Goal: Task Accomplishment & Management: Use online tool/utility

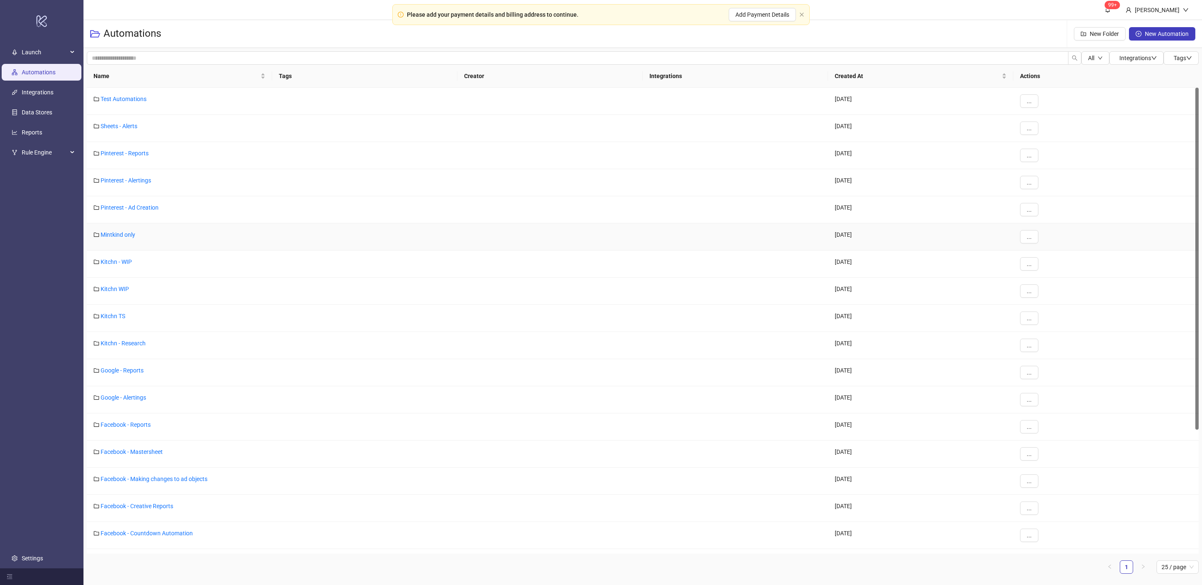
click at [114, 231] on div "Mintkind only" at bounding box center [179, 236] width 185 height 27
click at [113, 235] on link "Mintkind only" at bounding box center [118, 234] width 35 height 7
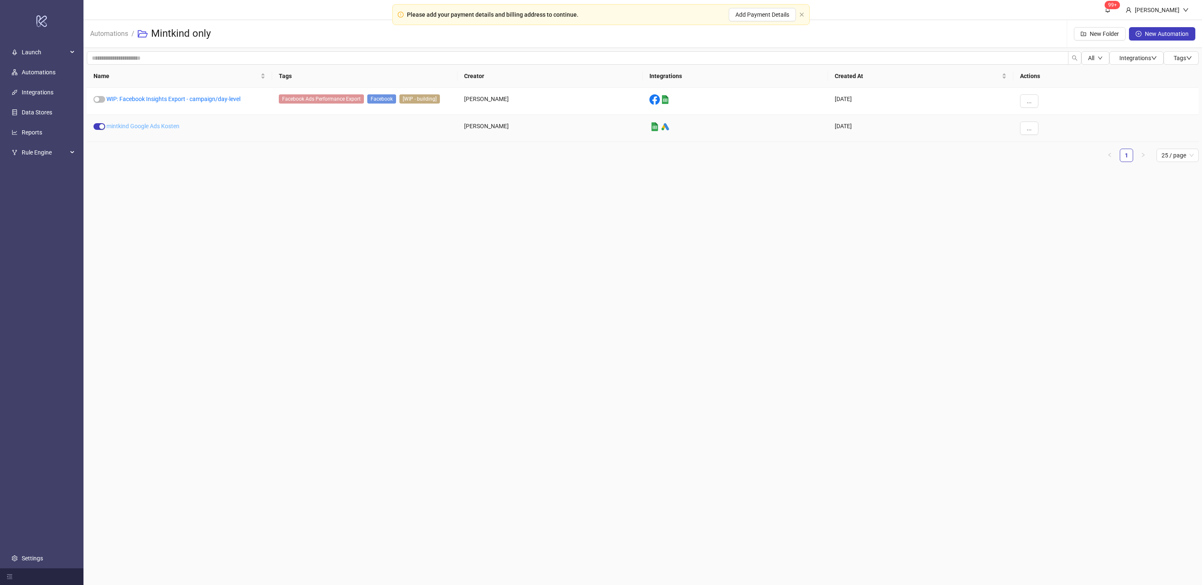
click at [151, 129] on link "mintkind Google Ads Kosten" at bounding box center [142, 126] width 73 height 7
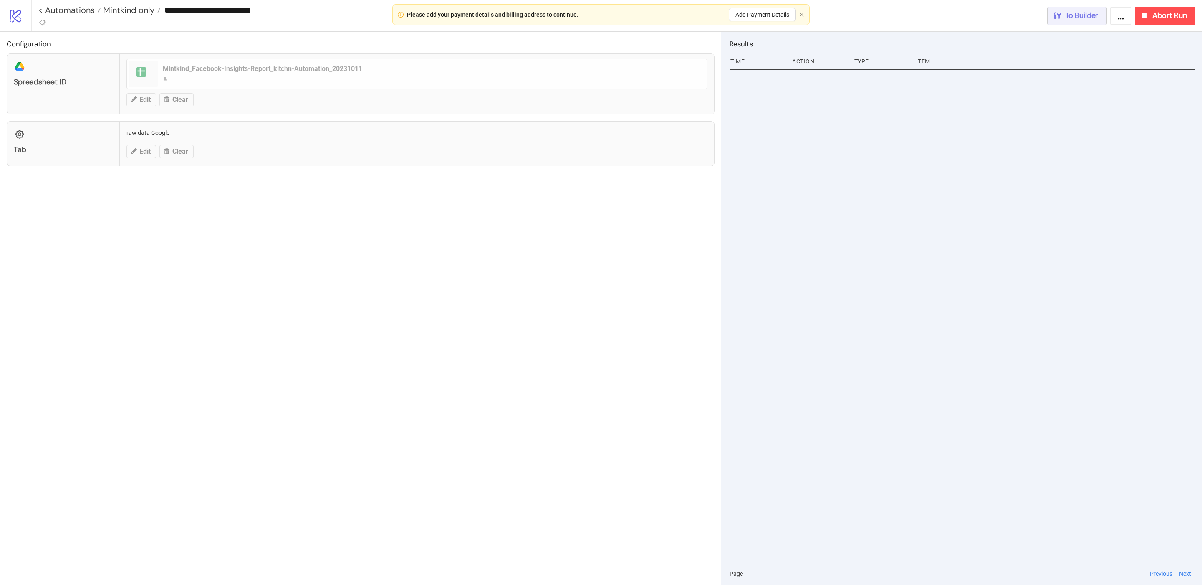
click at [1088, 20] on span "To Builder" at bounding box center [1081, 16] width 33 height 10
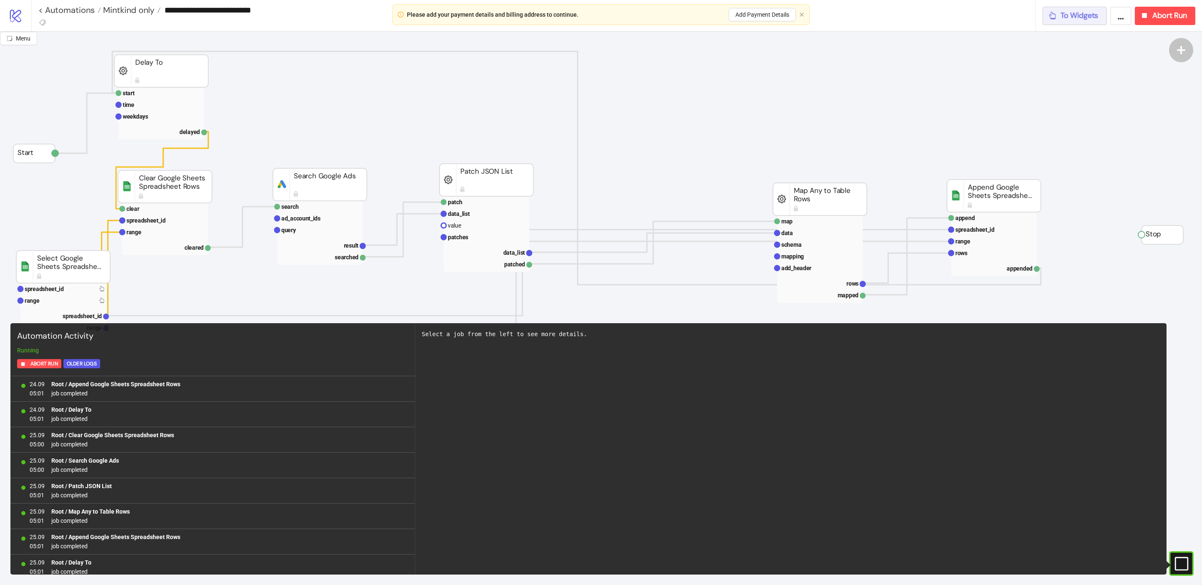
scroll to position [649, 0]
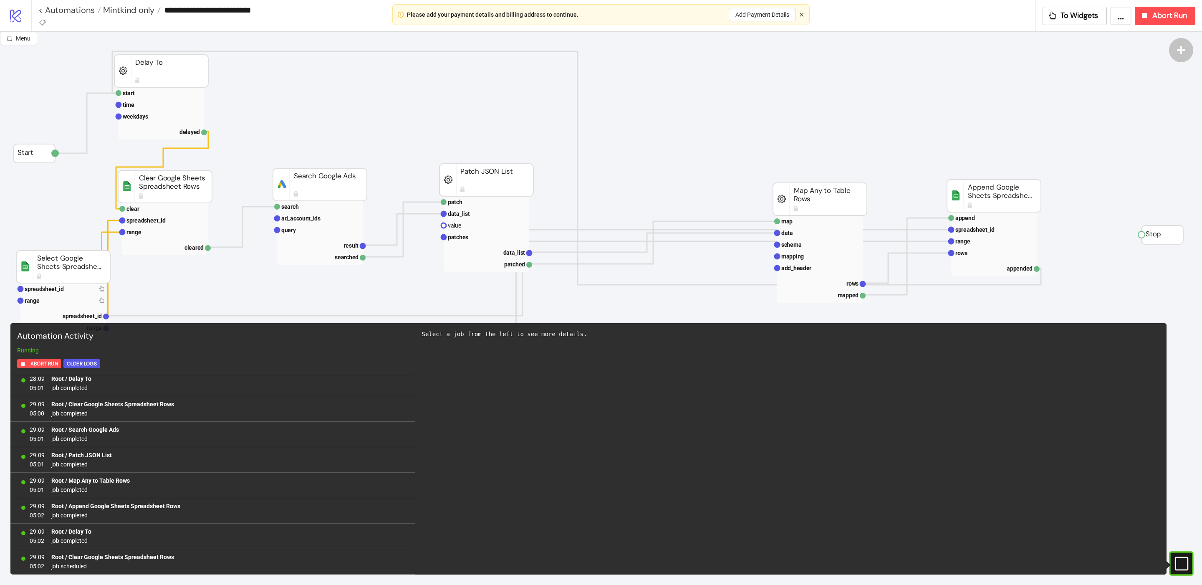
click at [803, 15] on icon "close" at bounding box center [802, 14] width 5 height 5
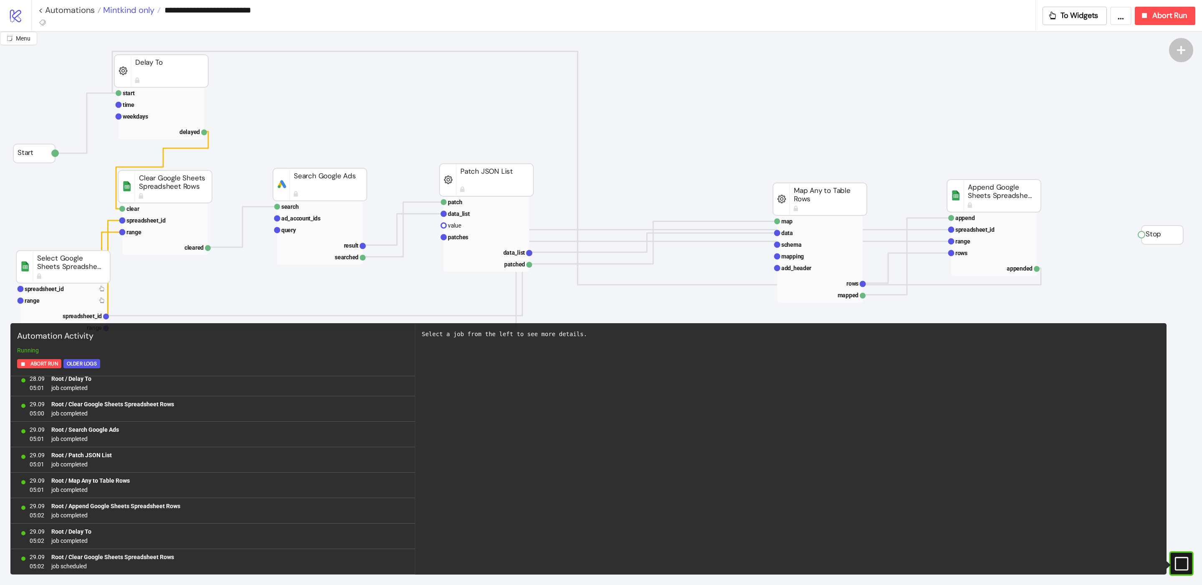
click at [138, 12] on span "Mintkind only" at bounding box center [127, 10] width 53 height 11
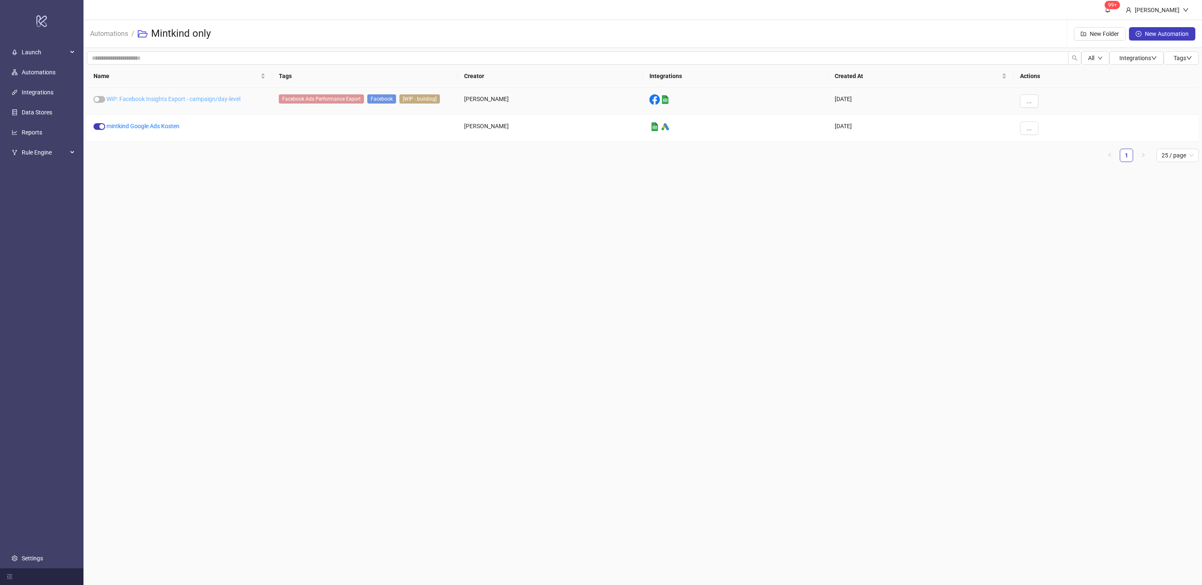
click at [178, 98] on link "WIP: Facebook Insights Export - campaign/day-level" at bounding box center [173, 99] width 134 height 7
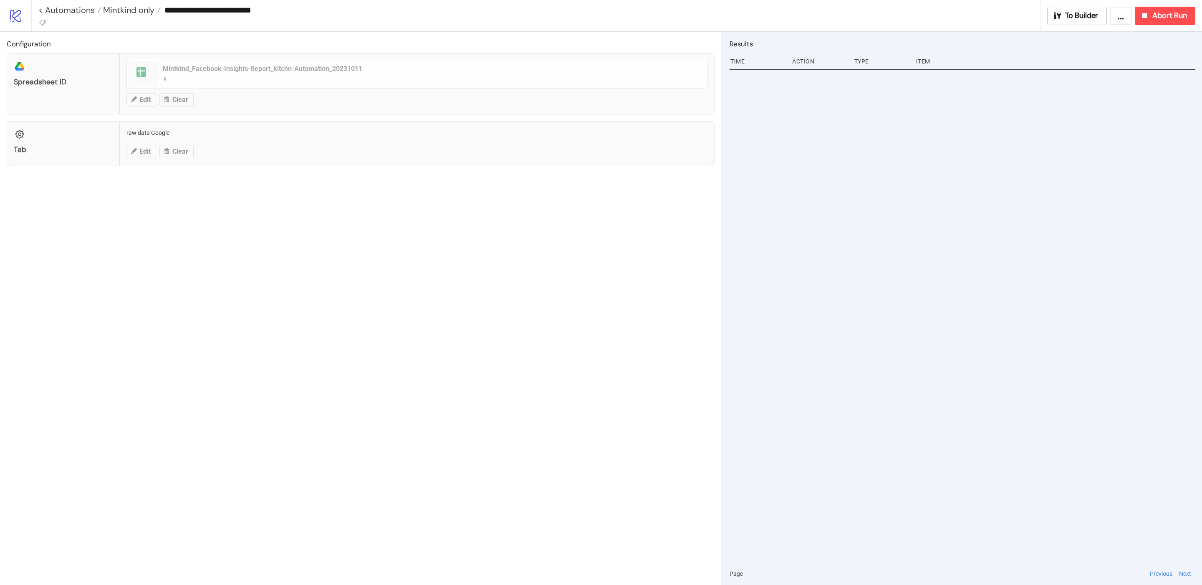
type input "**********"
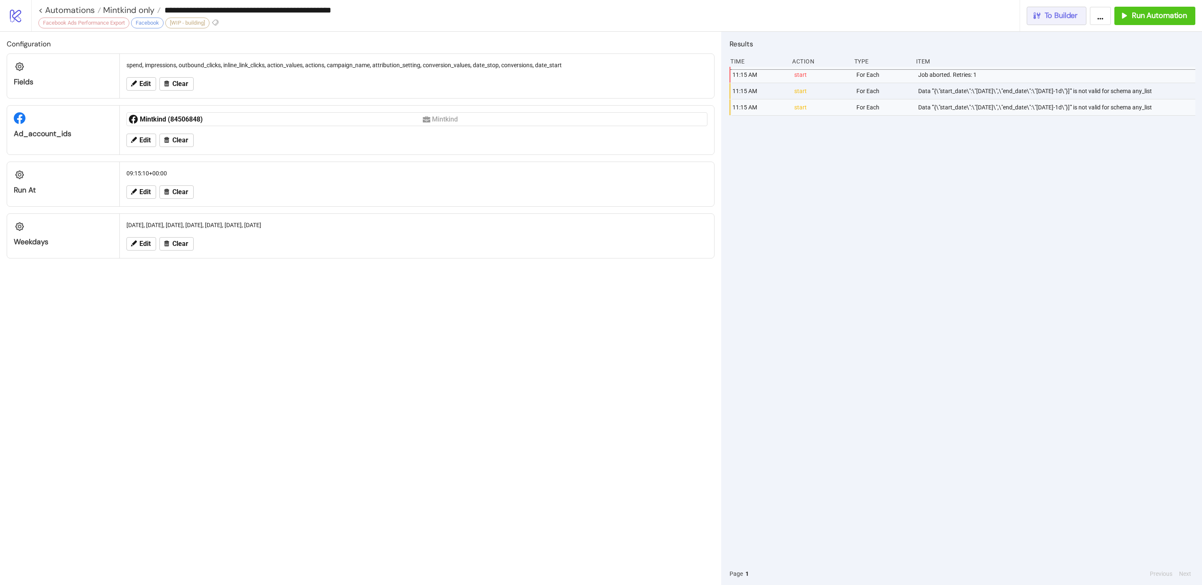
click at [1050, 13] on span "To Builder" at bounding box center [1061, 16] width 33 height 10
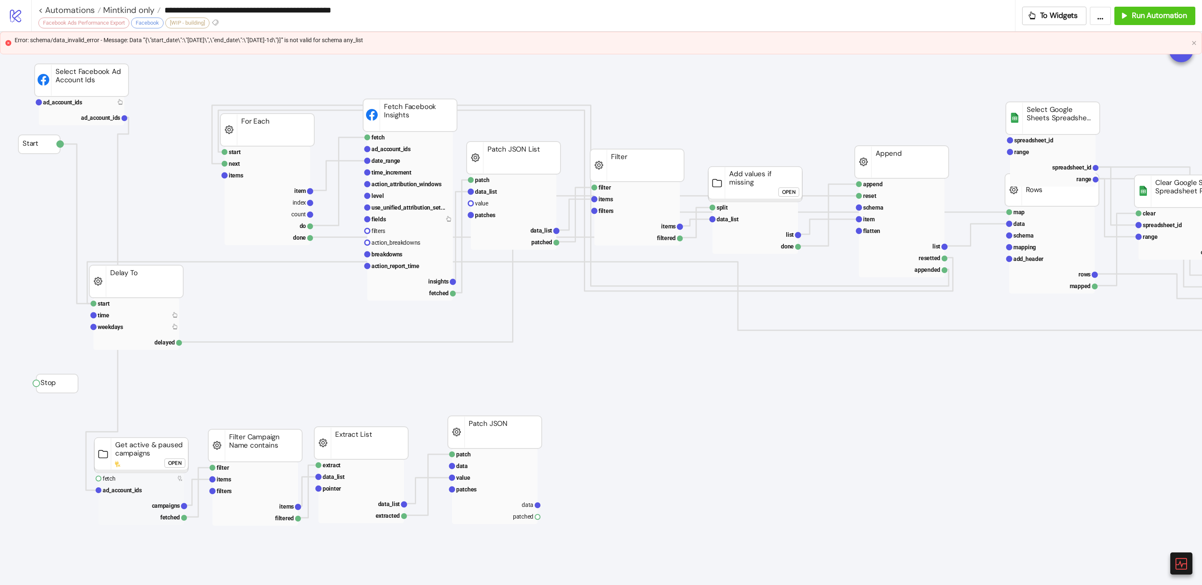
drag, startPoint x: 242, startPoint y: 41, endPoint x: 435, endPoint y: 38, distance: 193.8
click at [435, 38] on any_list"] "Error: schema/data_invalid_error - Message: Data '"{\"start_date\":\"[DATE]\",\…" at bounding box center [602, 39] width 1174 height 9
drag, startPoint x: 164, startPoint y: 38, endPoint x: 468, endPoint y: 44, distance: 303.2
click at [468, 44] on any_list"] "Error: schema/data_invalid_error - Message: Data '"{\"start_date\":\"[DATE]\",\…" at bounding box center [602, 39] width 1174 height 9
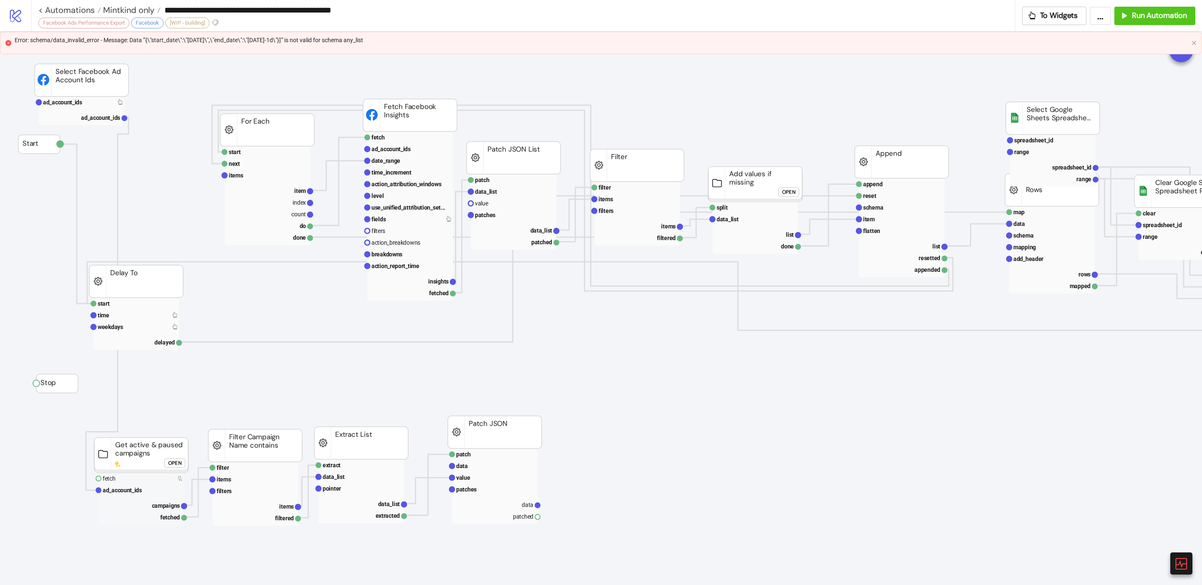
click at [468, 44] on any_list"] "Error: schema/data_invalid_error - Message: Data '"{\"start_date\":\"[DATE]\",\…" at bounding box center [602, 39] width 1174 height 9
click at [247, 173] on rect at bounding box center [268, 176] width 86 height 12
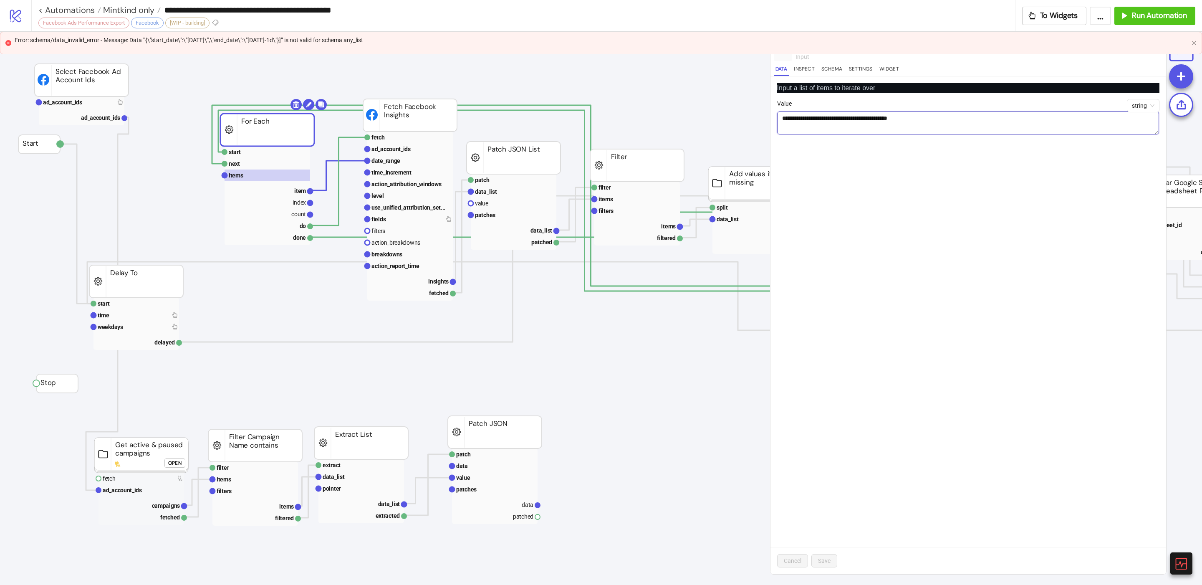
click at [927, 123] on textarea "**********" at bounding box center [968, 122] width 382 height 23
type textarea "**********"
click at [820, 558] on span "Save" at bounding box center [824, 560] width 13 height 7
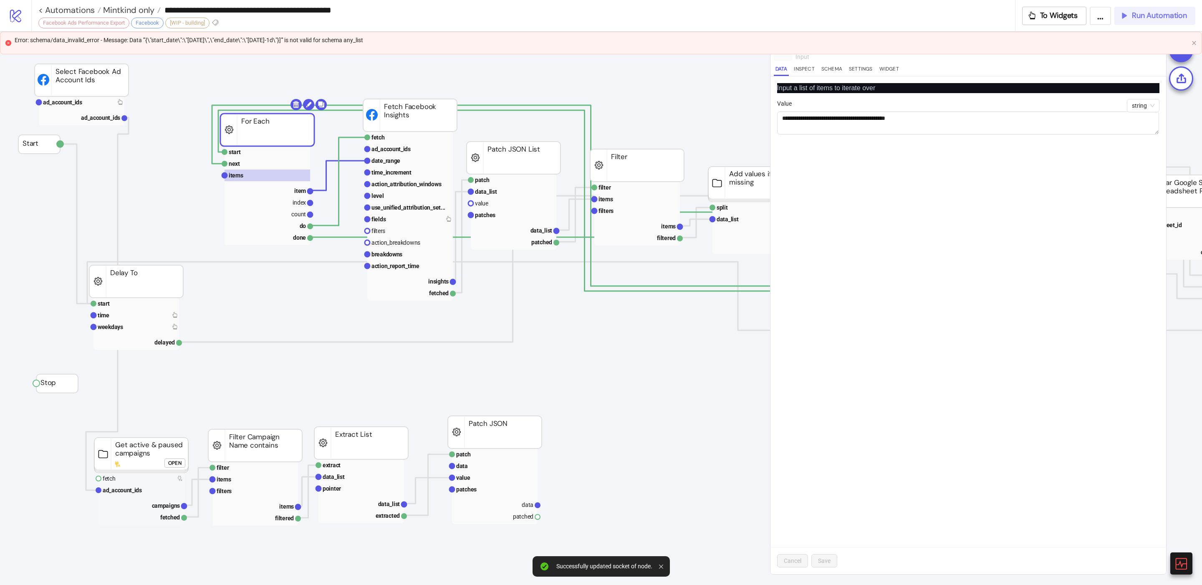
click at [1154, 18] on span "Run Automation" at bounding box center [1159, 16] width 55 height 10
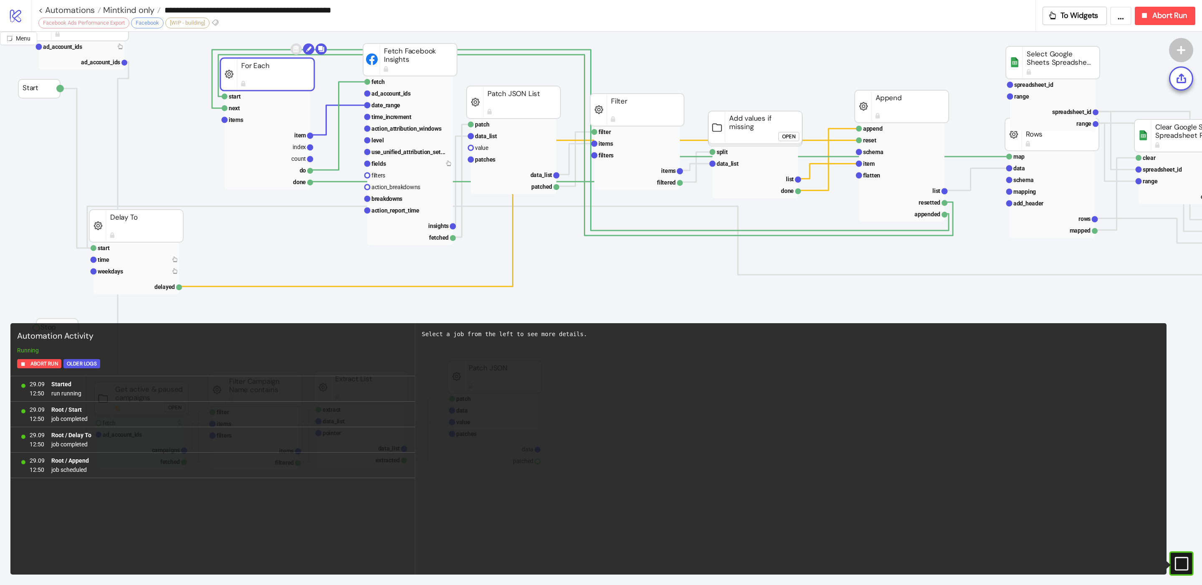
scroll to position [57, 0]
drag, startPoint x: 141, startPoint y: 167, endPoint x: 118, endPoint y: 162, distance: 23.1
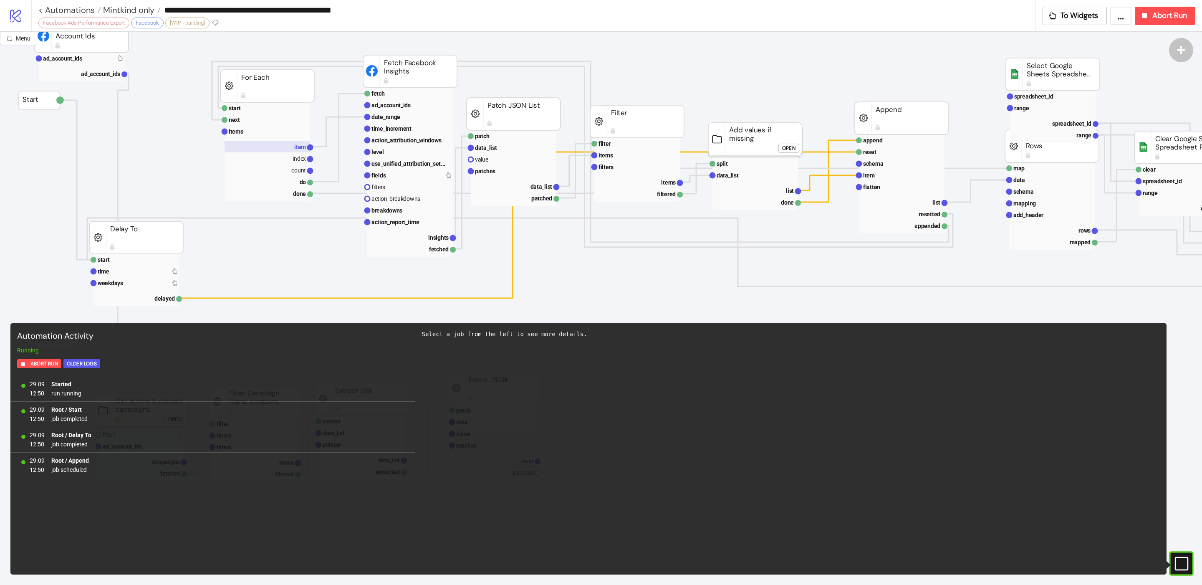
scroll to position [46, 0]
click at [1165, 14] on span "Abort Run" at bounding box center [1170, 16] width 35 height 10
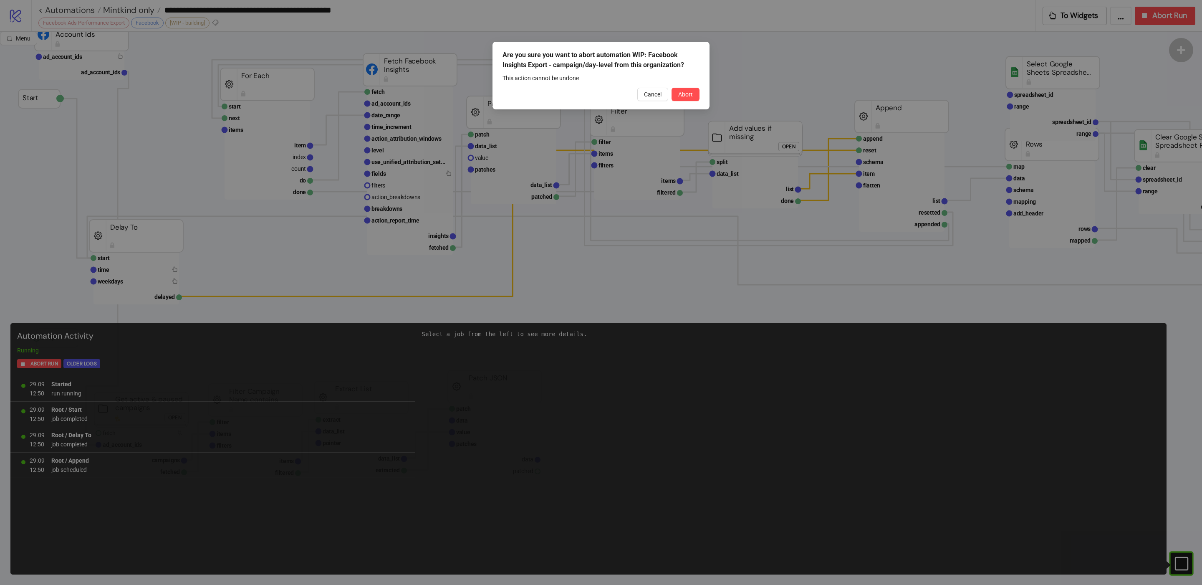
click at [682, 97] on span "Abort" at bounding box center [685, 94] width 15 height 7
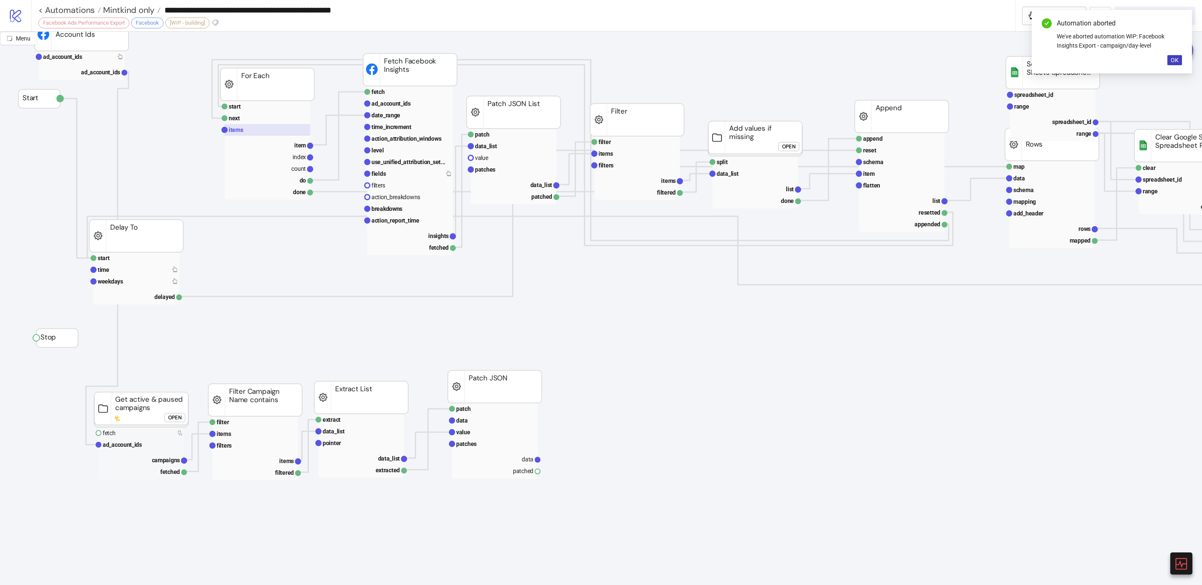
scroll to position [0, 0]
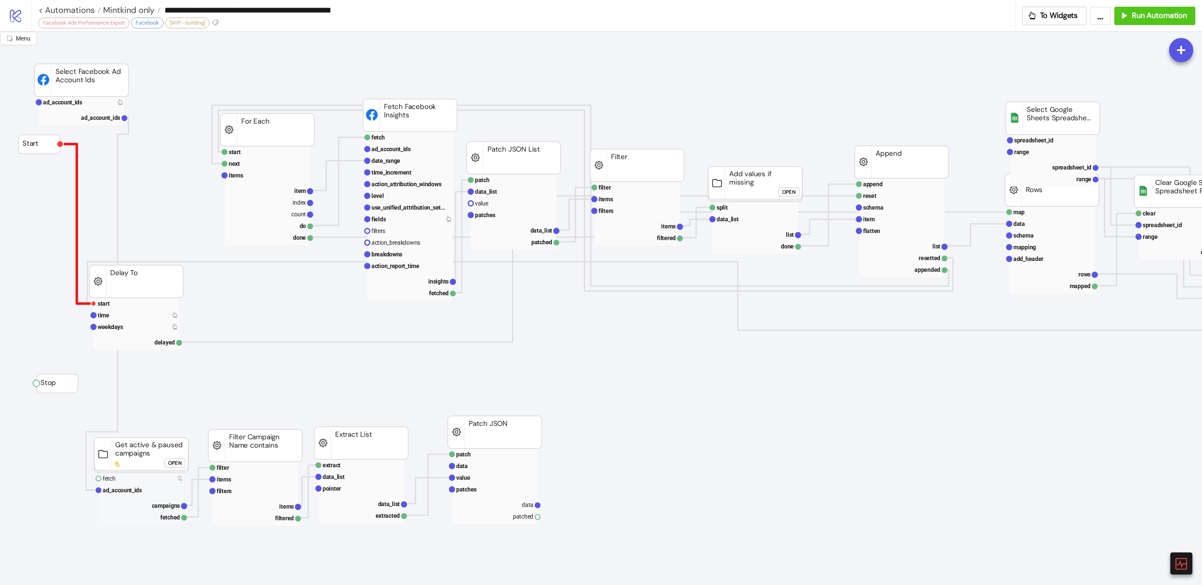
click at [78, 264] on polyline at bounding box center [76, 223] width 33 height 159
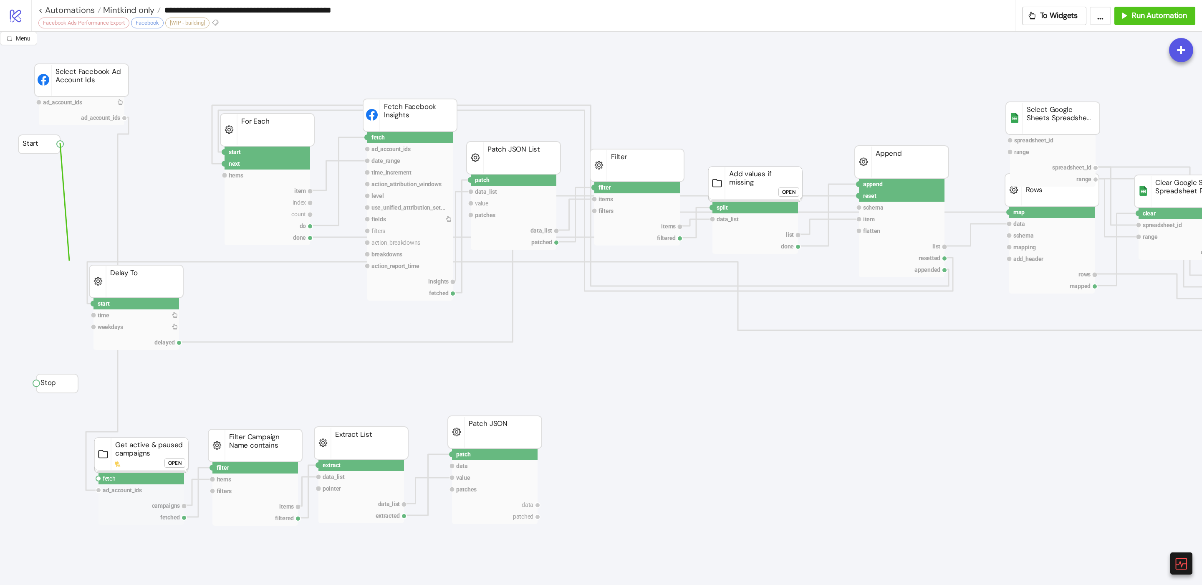
drag, startPoint x: 61, startPoint y: 142, endPoint x: 69, endPoint y: 255, distance: 113.8
drag, startPoint x: 57, startPoint y: 143, endPoint x: 100, endPoint y: 306, distance: 168.8
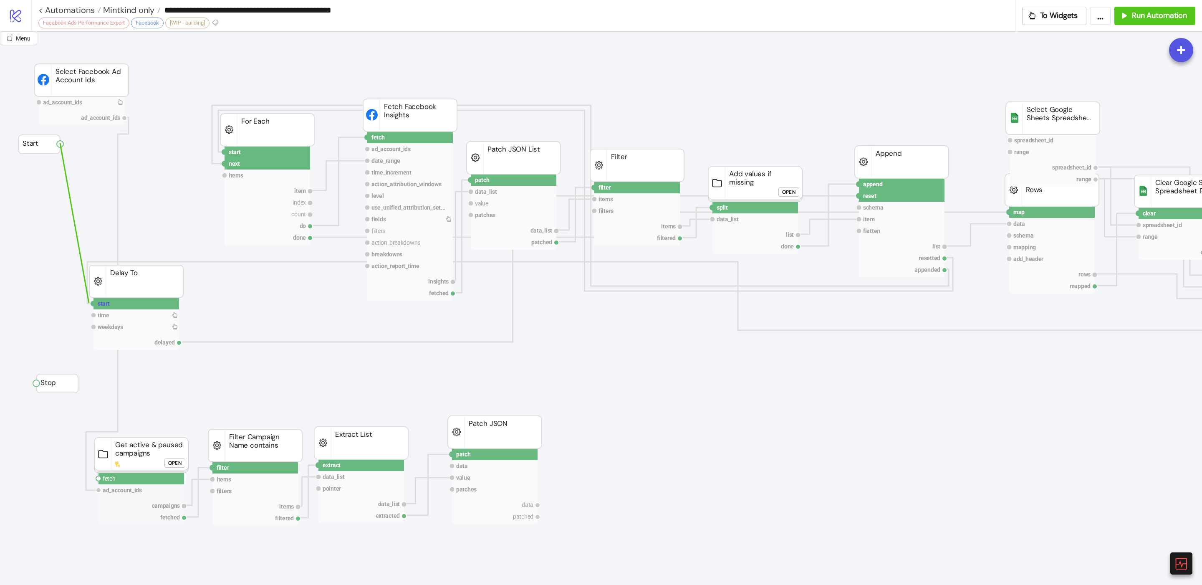
click at [93, 305] on circle at bounding box center [93, 303] width 5 height 5
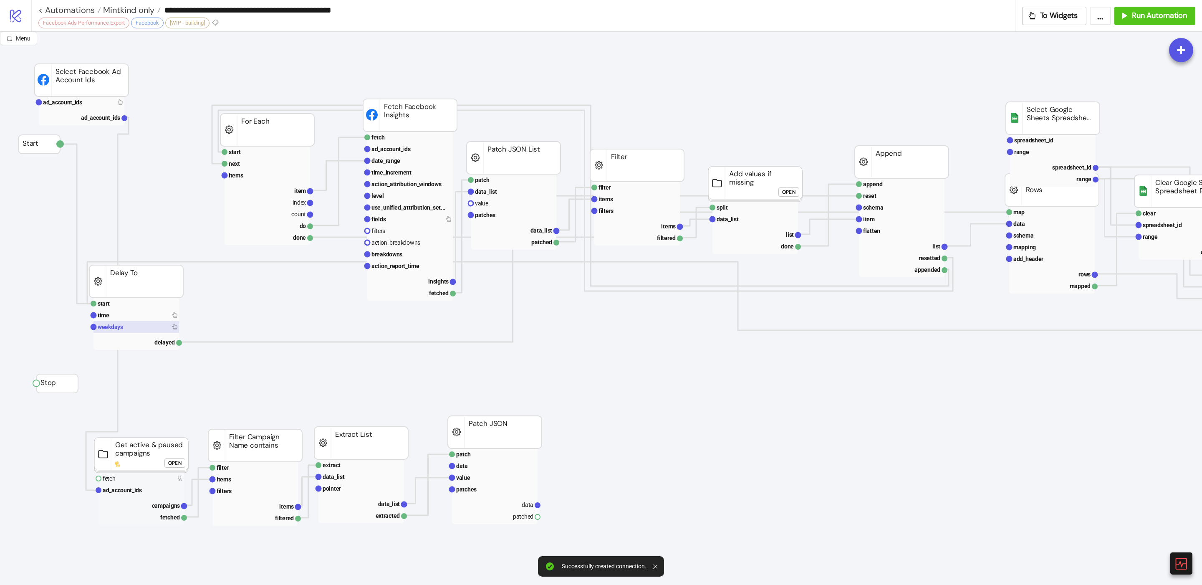
click at [113, 326] on text "weekdays" at bounding box center [110, 327] width 25 height 7
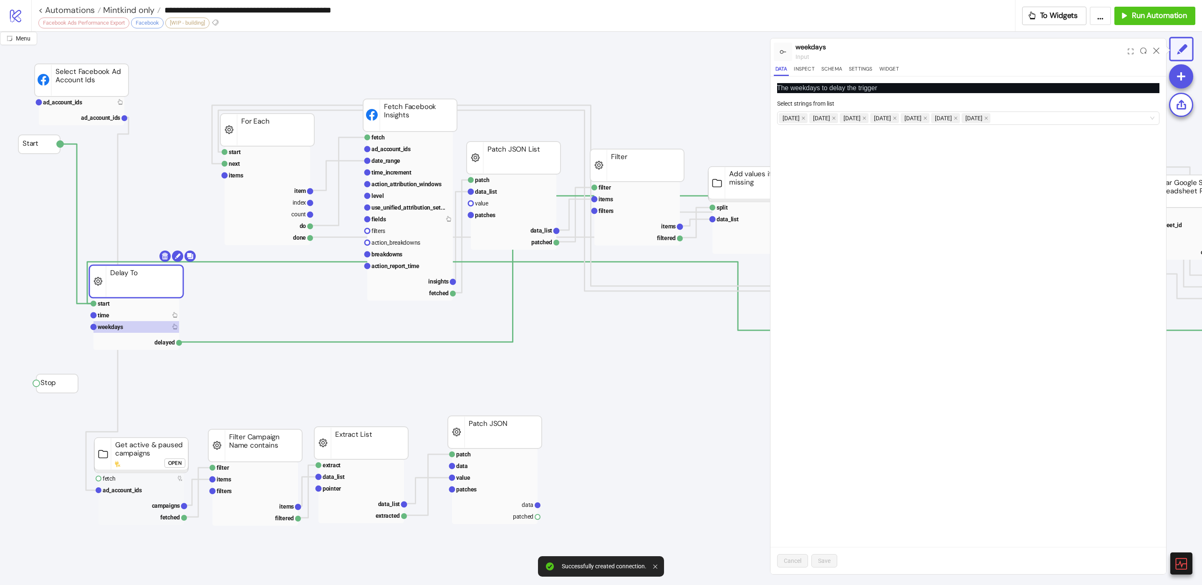
click at [1158, 49] on icon at bounding box center [1157, 51] width 6 height 6
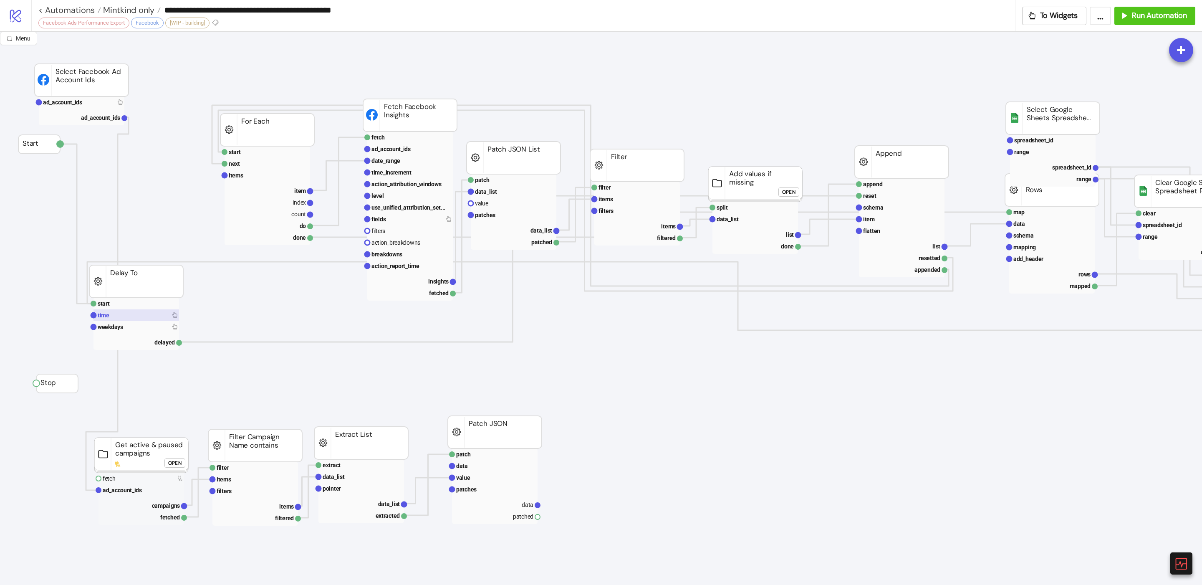
click at [106, 318] on text "time" at bounding box center [104, 315] width 12 height 7
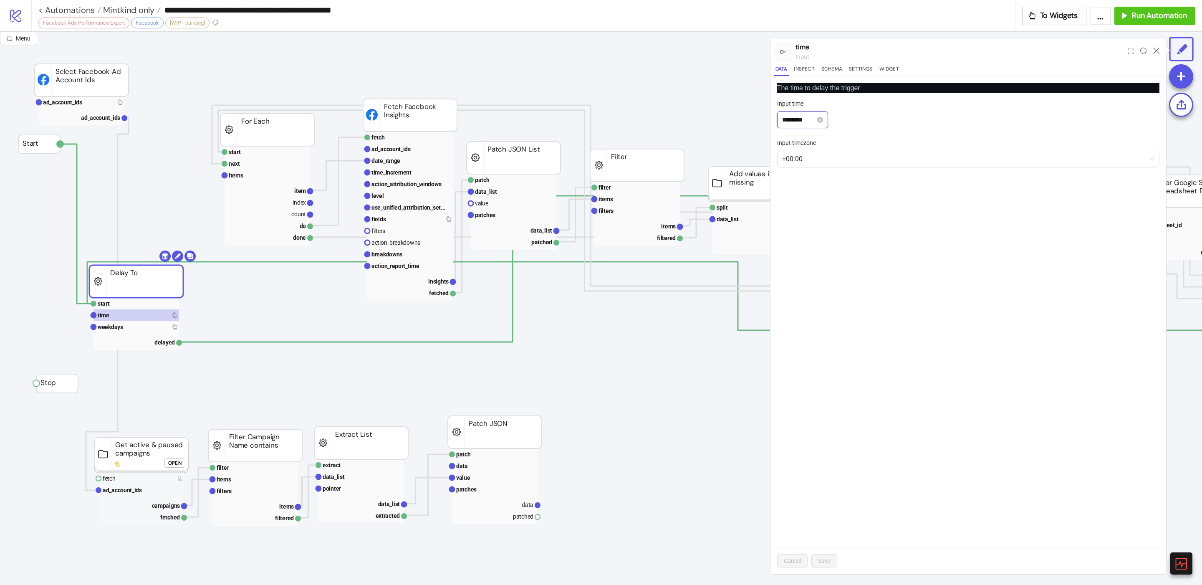
click at [783, 121] on input "********" at bounding box center [798, 120] width 33 height 10
drag, startPoint x: 789, startPoint y: 121, endPoint x: 777, endPoint y: 120, distance: 11.7
click at [777, 120] on div "********" at bounding box center [802, 119] width 51 height 17
click at [835, 236] on span "OK" at bounding box center [835, 235] width 8 height 7
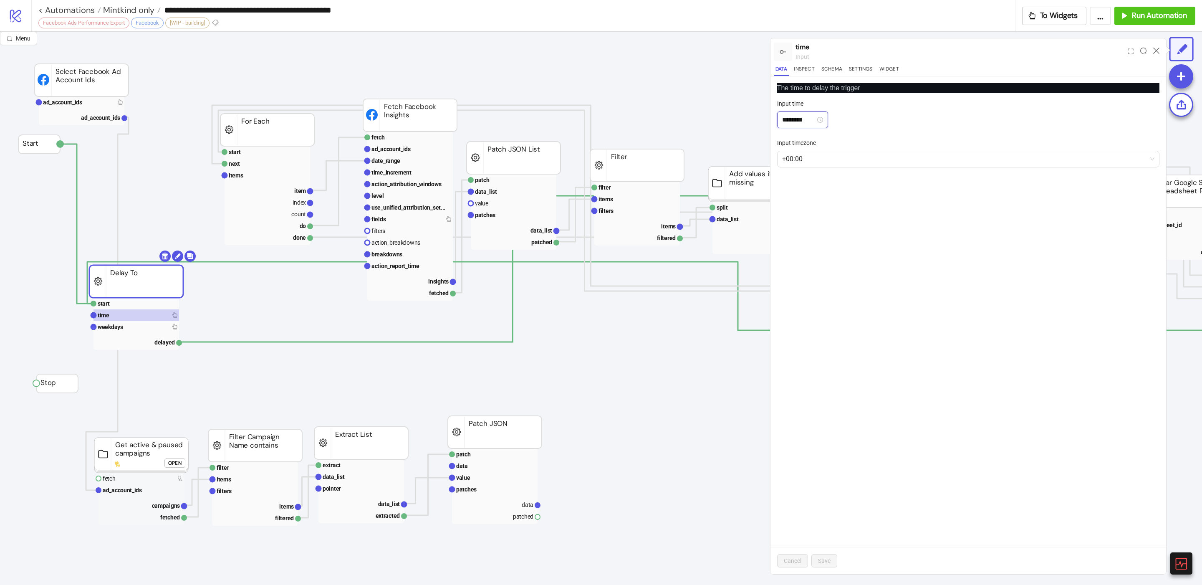
drag, startPoint x: 788, startPoint y: 120, endPoint x: 754, endPoint y: 119, distance: 34.7
click at [754, 119] on div "Menu time input Data Inspect Schema Settings Widget The time to delay the trigg…" at bounding box center [601, 308] width 1202 height 553
click at [788, 151] on div "01" at bounding box center [789, 152] width 20 height 12
click at [814, 139] on div "00" at bounding box center [813, 140] width 20 height 12
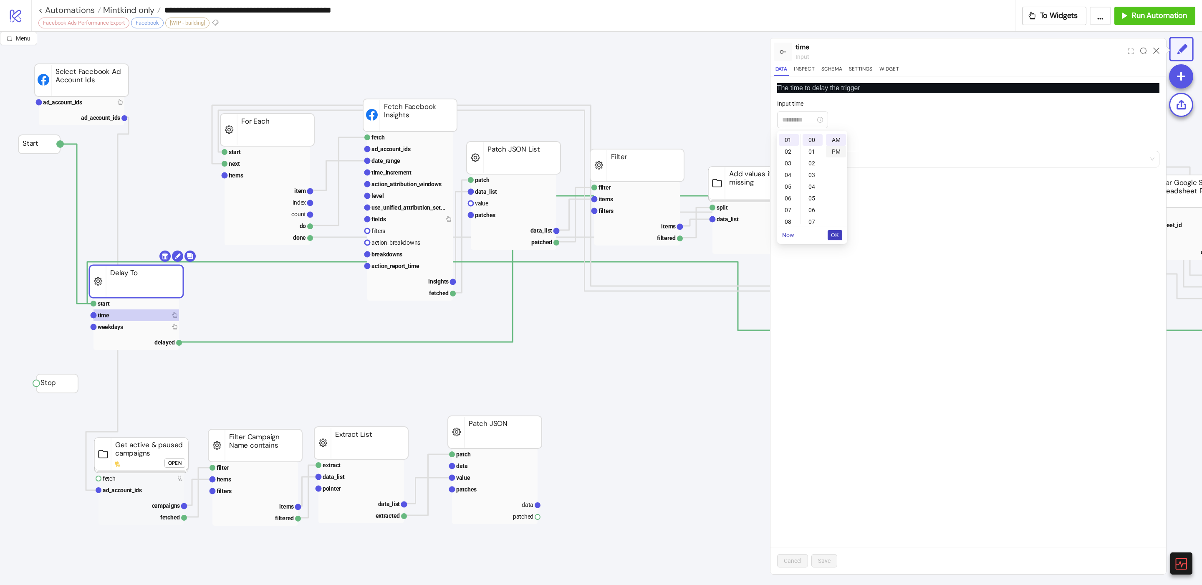
type input "********"
click at [837, 149] on div "PM" at bounding box center [836, 152] width 20 height 12
click at [833, 233] on span "OK" at bounding box center [835, 235] width 8 height 7
click at [818, 558] on button "Save" at bounding box center [825, 560] width 26 height 13
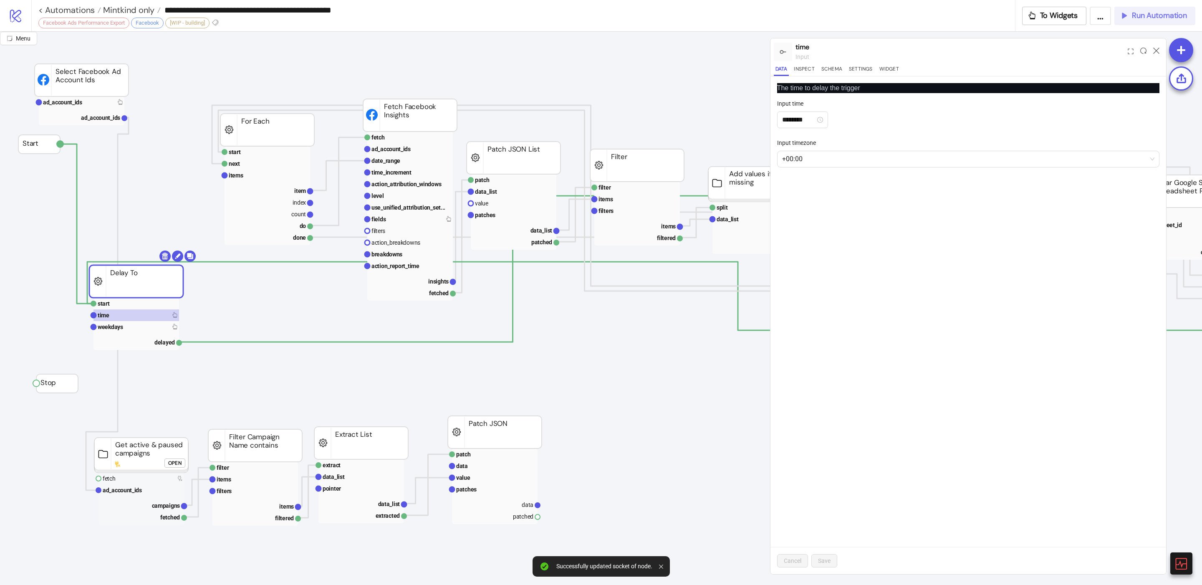
click at [1141, 18] on span "Run Automation" at bounding box center [1159, 16] width 55 height 10
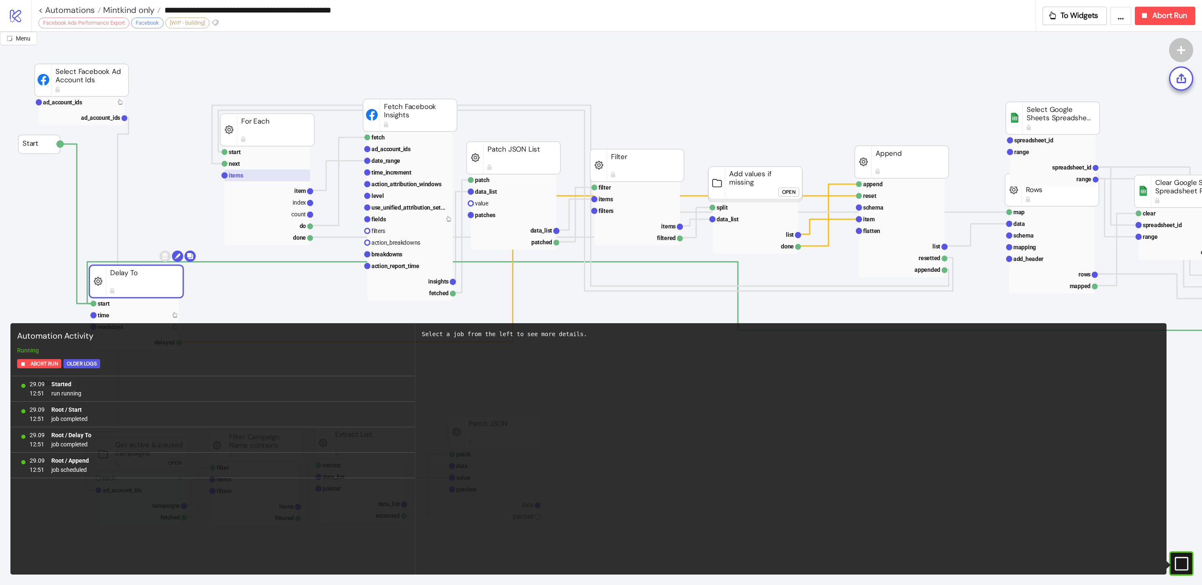
click at [253, 178] on rect at bounding box center [268, 176] width 86 height 12
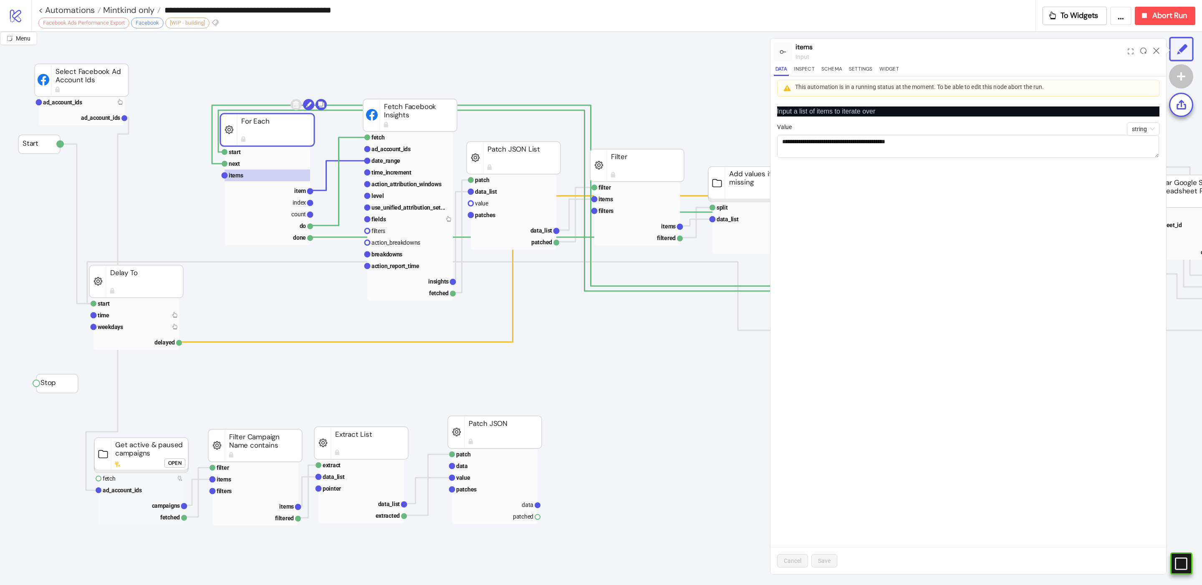
click at [1155, 51] on icon at bounding box center [1157, 51] width 6 height 6
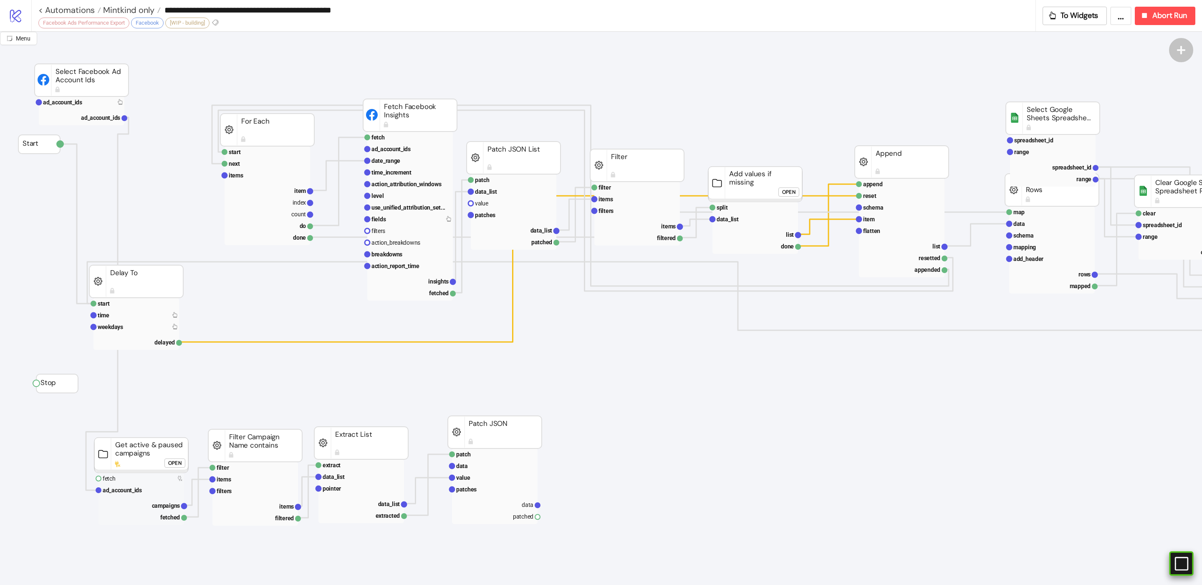
drag, startPoint x: 1193, startPoint y: 570, endPoint x: 1184, endPoint y: 566, distance: 9.7
click at [1189, 568] on div "#e9k1n36qviq57_to { animation: e9k1n36qviq57_to__to 2000ms linear infinite norm…" at bounding box center [1182, 563] width 26 height 22
